Goal: Task Accomplishment & Management: Manage account settings

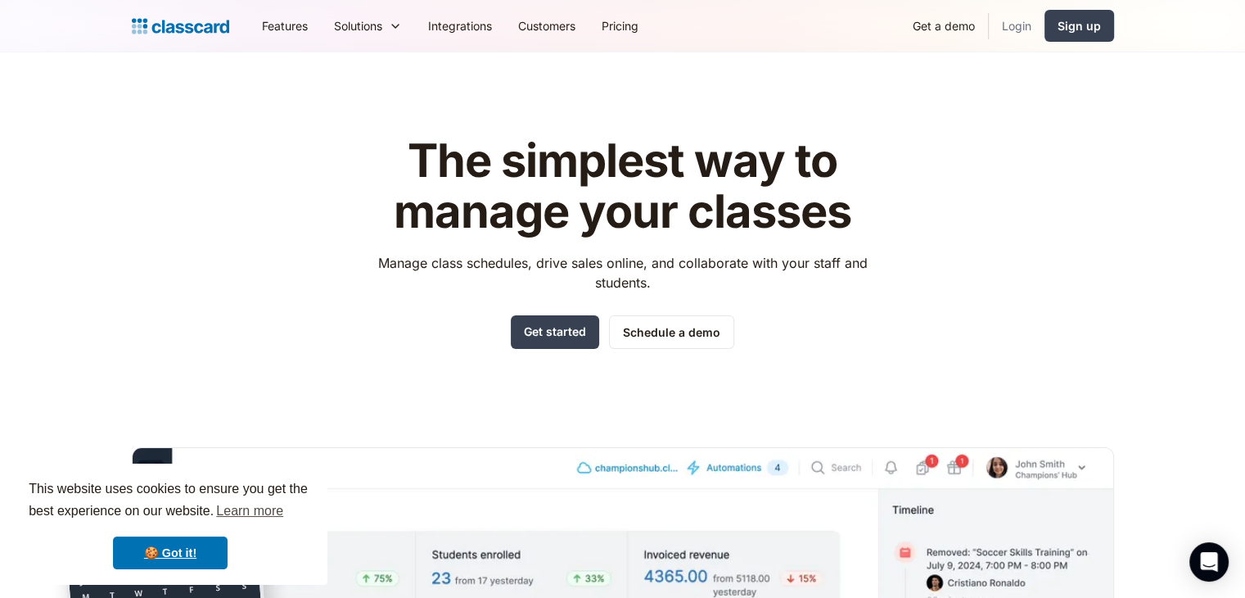
click at [1019, 24] on link "Login" at bounding box center [1017, 25] width 56 height 37
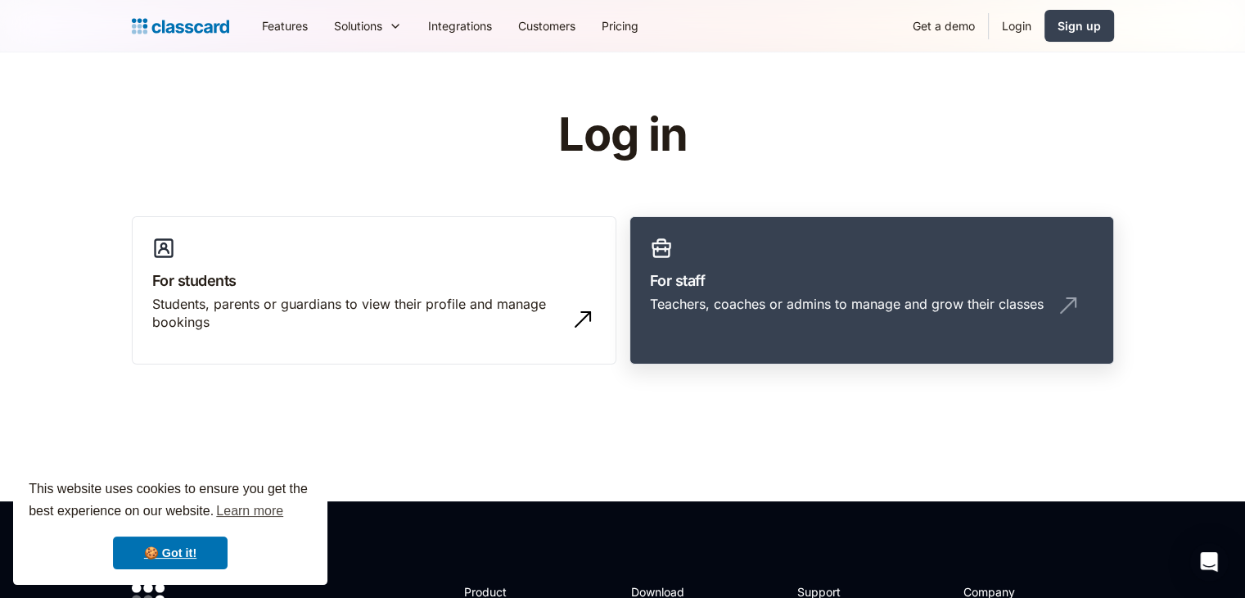
click at [848, 301] on div "Teachers, coaches or admins to manage and grow their classes" at bounding box center [847, 304] width 394 height 18
